Goal: Information Seeking & Learning: Get advice/opinions

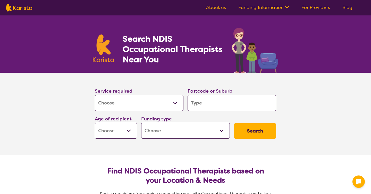
select select "[MEDICAL_DATA]"
click at [225, 103] on input "search" at bounding box center [231, 103] width 89 height 16
type input "3"
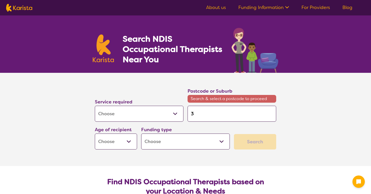
type input "31"
type input "316"
type input "3165"
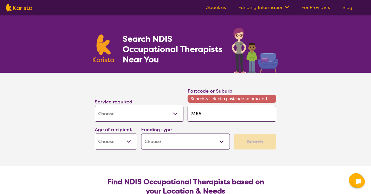
type input "3165"
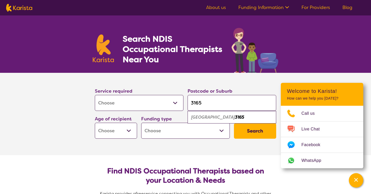
type input "3165"
click at [242, 118] on div "[GEOGRAPHIC_DATA] 3165" at bounding box center [231, 118] width 83 height 10
click at [132, 127] on select "Early Childhood - 0 to 9 Child - 10 to 11 Adolescent - 12 to 17 Adult - 18 to 6…" at bounding box center [116, 131] width 42 height 16
select select "AS"
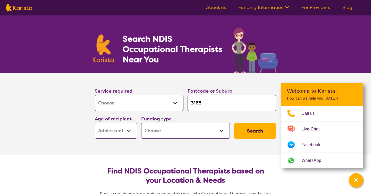
click at [175, 122] on div "Funding type Home Care Package (HCP) National Disability Insurance Scheme (NDIS…" at bounding box center [185, 127] width 89 height 24
click at [178, 128] on select "Home Care Package (HCP) National Disability Insurance Scheme (NDIS) I don't know" at bounding box center [185, 131] width 89 height 16
select select "NDIS"
click at [269, 131] on button "Search" at bounding box center [255, 130] width 42 height 15
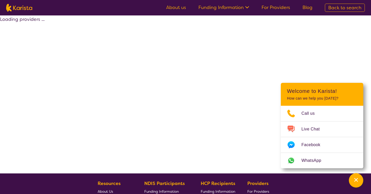
select select "by_score"
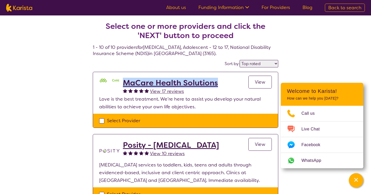
click at [184, 83] on h2 "MaCare Health Solutions" at bounding box center [170, 82] width 95 height 9
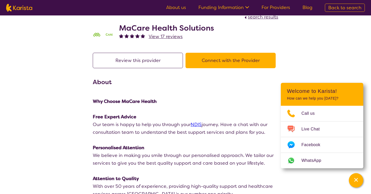
scroll to position [11, 0]
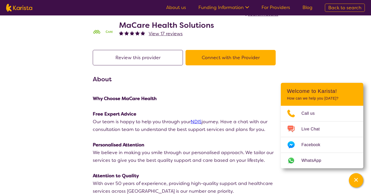
click at [232, 59] on button "Connect with the Provider" at bounding box center [230, 57] width 90 height 15
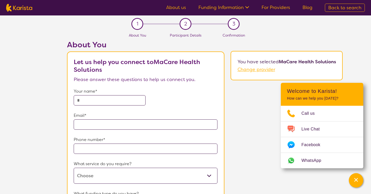
scroll to position [11, 0]
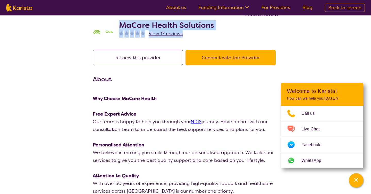
drag, startPoint x: 119, startPoint y: 25, endPoint x: 235, endPoint y: 30, distance: 116.0
click at [235, 30] on div "MaCare Health Solutions View 17 reviews" at bounding box center [185, 31] width 185 height 26
copy div "MaCare Health Solutions View 17 reviews"
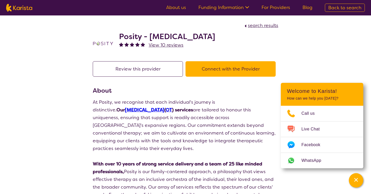
drag, startPoint x: 118, startPoint y: 36, endPoint x: 268, endPoint y: 37, distance: 149.6
click at [268, 37] on div "Posity - Occupational Therapy View 10 reviews" at bounding box center [185, 42] width 185 height 26
copy h2 "Posity - [MEDICAL_DATA]"
